Goal: Task Accomplishment & Management: Manage account settings

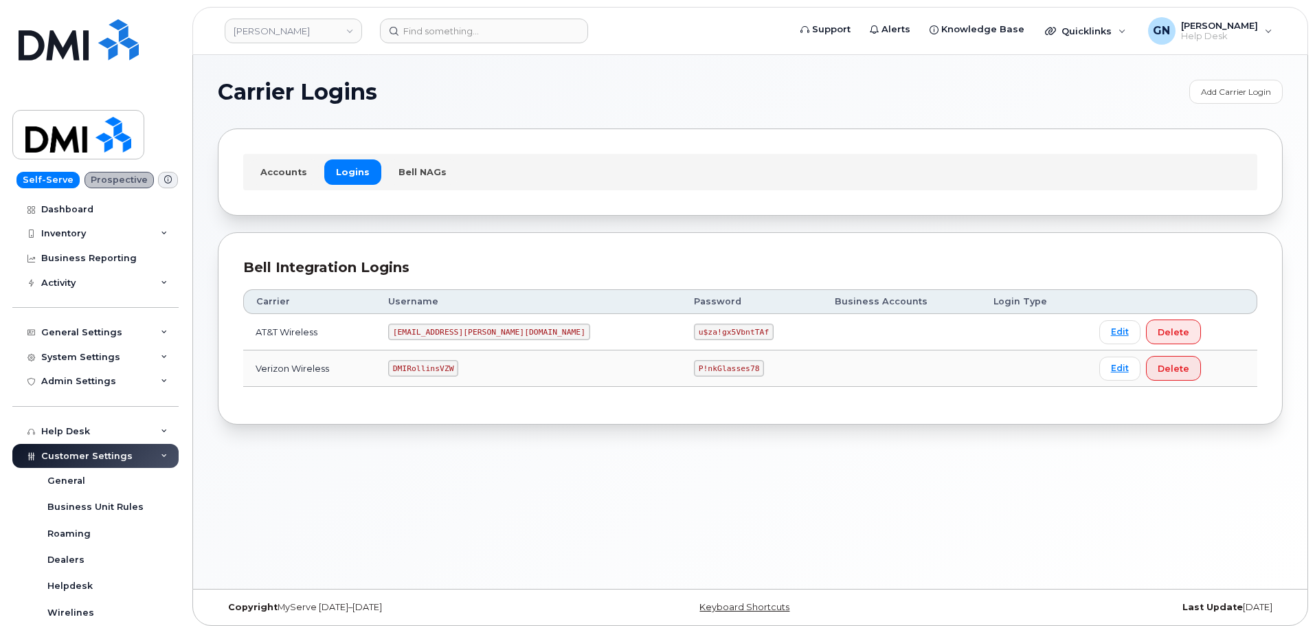
scroll to position [7, 0]
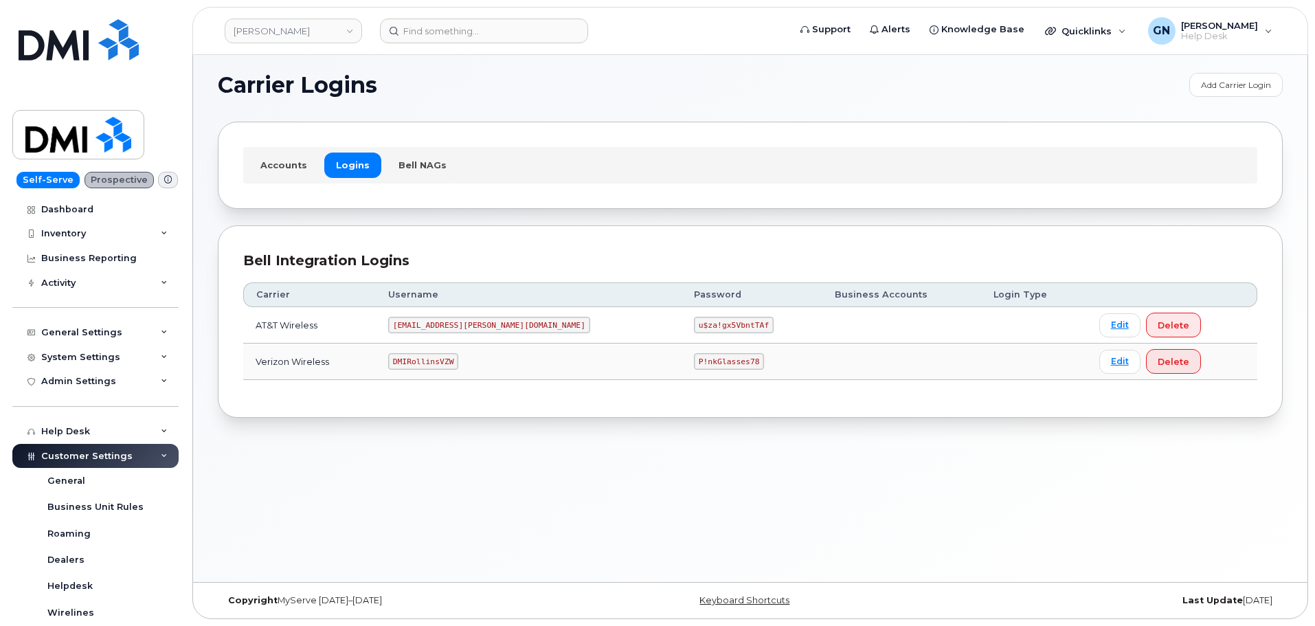
click at [452, 359] on code "DMIRollinsVZW" at bounding box center [423, 361] width 70 height 16
copy code "DMIRollinsVZW"
click at [694, 359] on code "P!nkGlasses78" at bounding box center [729, 361] width 70 height 16
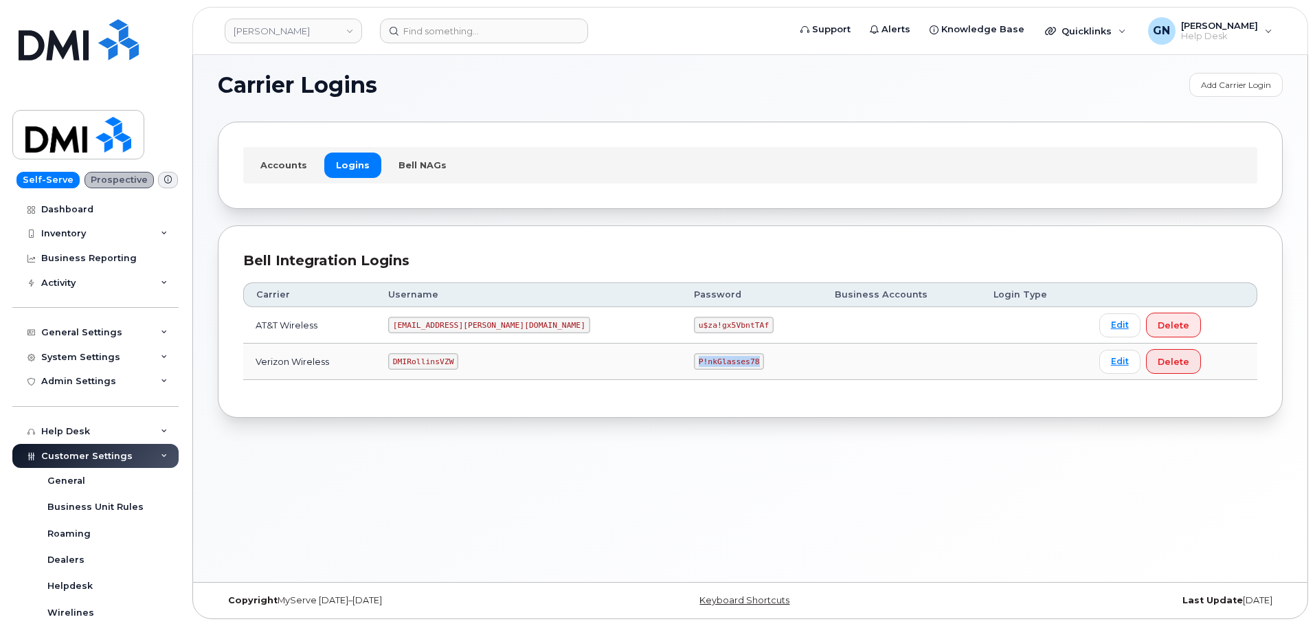
click at [694, 359] on code "P!nkGlasses78" at bounding box center [729, 361] width 70 height 16
copy code "P!nkGlasses78"
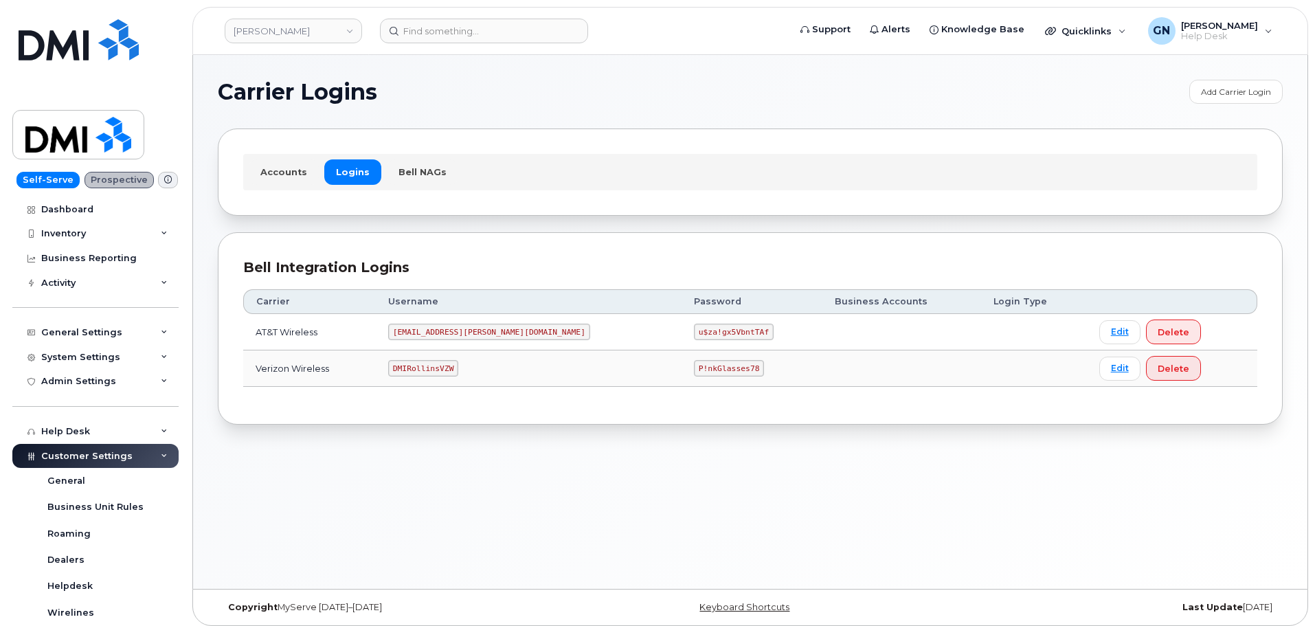
click at [469, 332] on code "[EMAIL_ADDRESS][PERSON_NAME][DOMAIN_NAME]" at bounding box center [489, 332] width 202 height 16
click at [469, 331] on code "[EMAIL_ADDRESS][PERSON_NAME][DOMAIN_NAME]" at bounding box center [489, 332] width 202 height 16
copy code "[EMAIL_ADDRESS][PERSON_NAME][DOMAIN_NAME]"
click at [694, 326] on code "u$za!gx5VbntTAf" at bounding box center [734, 332] width 80 height 16
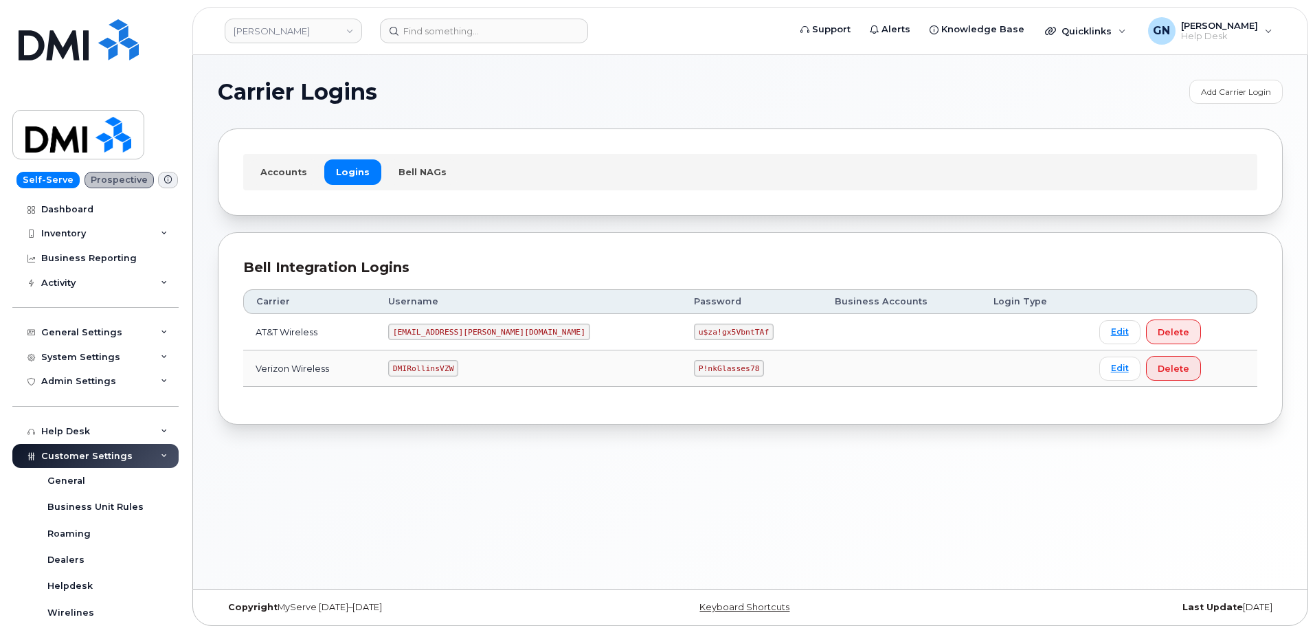
click at [694, 331] on code "u$za!gx5VbntTAf" at bounding box center [734, 332] width 80 height 16
copy code "u$za!gx5VbntTAf"
